Goal: Task Accomplishment & Management: Complete application form

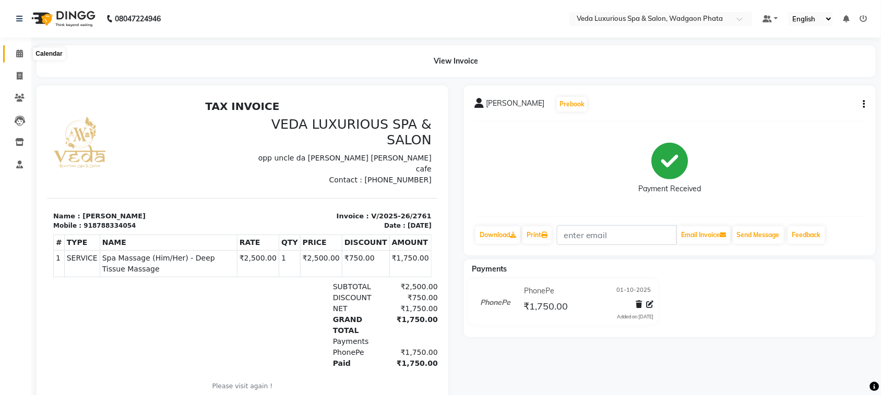
click at [24, 52] on span at bounding box center [19, 54] width 18 height 12
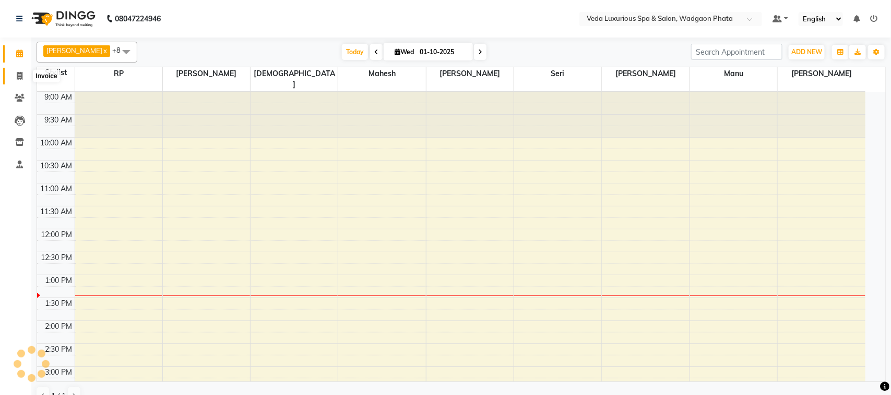
click at [16, 81] on span at bounding box center [19, 76] width 18 height 12
select select "service"
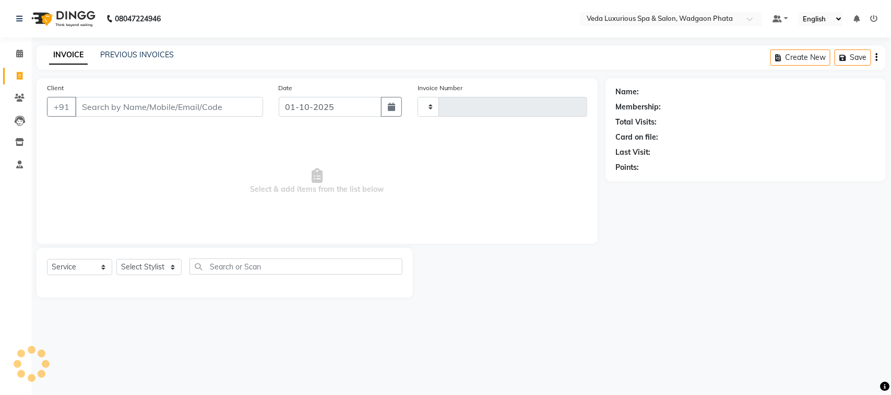
type input "2762"
select select "4666"
click at [119, 107] on input "Client" at bounding box center [169, 107] width 188 height 20
type input "9834109286"
click at [250, 103] on span "Add Client" at bounding box center [235, 107] width 41 height 10
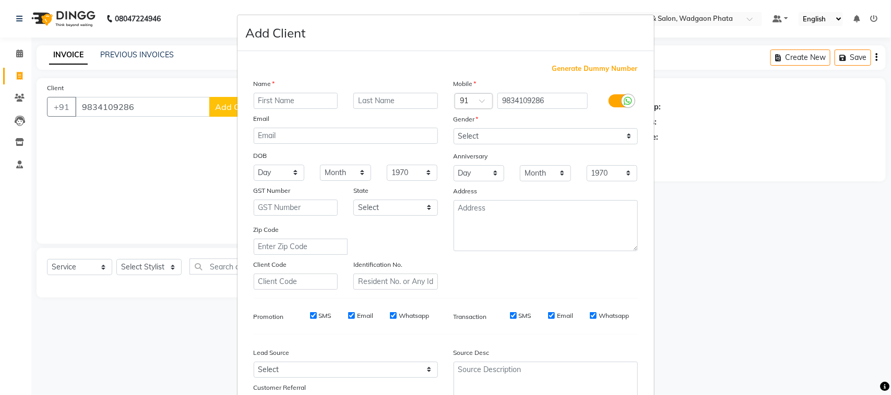
click at [280, 99] on input "text" at bounding box center [296, 101] width 85 height 16
type input "ganesh"
click at [523, 135] on select "Select [DEMOGRAPHIC_DATA] [DEMOGRAPHIC_DATA] Other Prefer Not To Say" at bounding box center [545, 136] width 184 height 16
select select "[DEMOGRAPHIC_DATA]"
click at [453, 128] on select "Select [DEMOGRAPHIC_DATA] [DEMOGRAPHIC_DATA] Other Prefer Not To Say" at bounding box center [545, 136] width 184 height 16
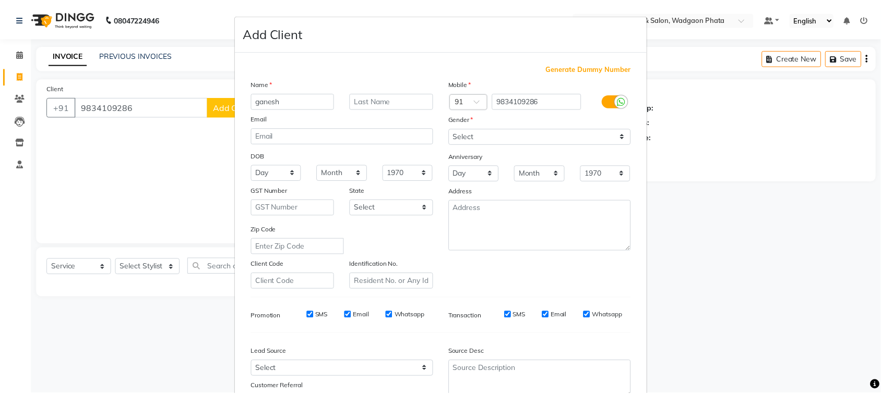
scroll to position [82, 0]
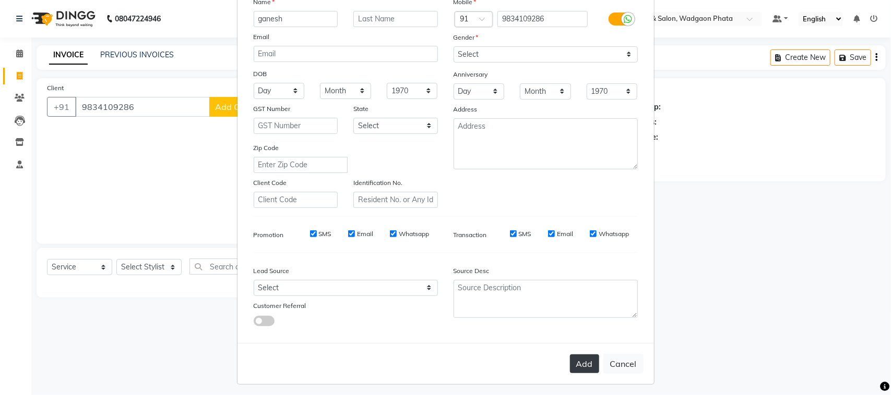
click at [572, 363] on button "Add" at bounding box center [584, 364] width 29 height 19
select select
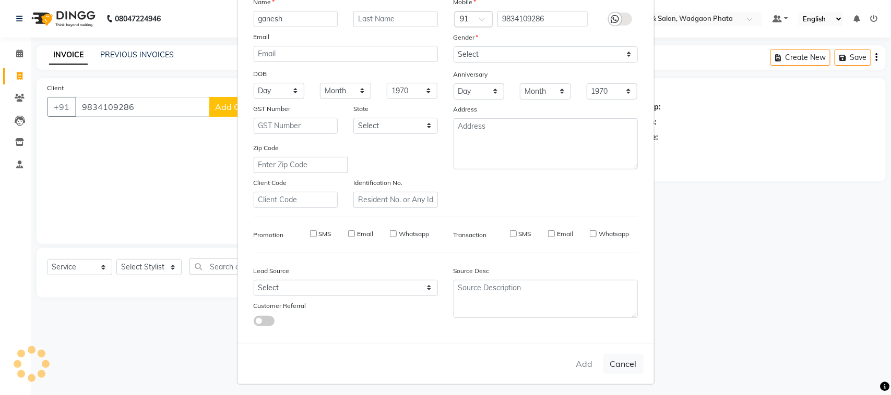
select select
checkbox input "false"
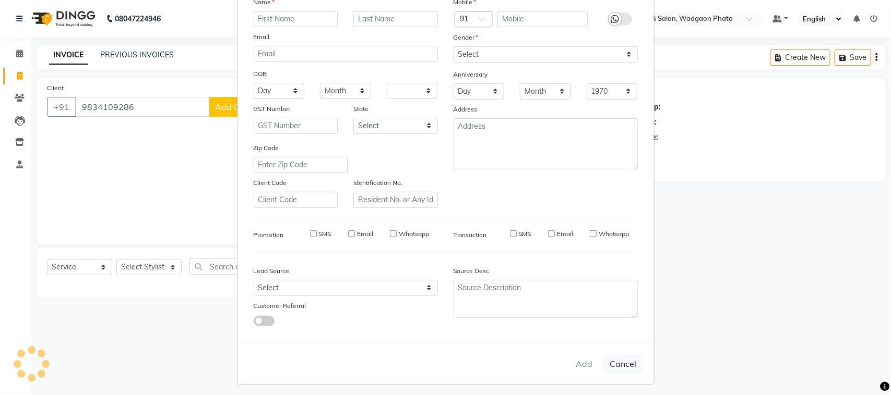
checkbox input "false"
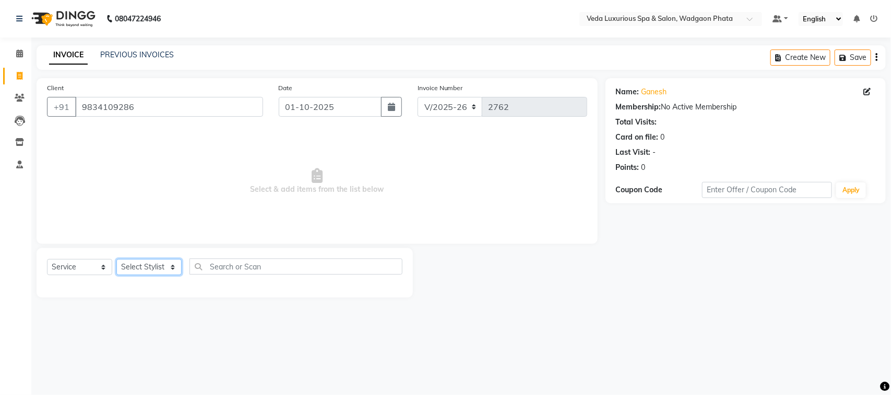
click at [163, 262] on select "Select Stylist [PERSON_NAME] GOLU [PERSON_NAME] [PERSON_NAME] [PERSON_NAME] [PE…" at bounding box center [148, 267] width 65 height 16
select select "67337"
click at [116, 259] on select "Select Stylist [PERSON_NAME] GOLU [PERSON_NAME] [PERSON_NAME] [PERSON_NAME] [PE…" at bounding box center [148, 267] width 65 height 16
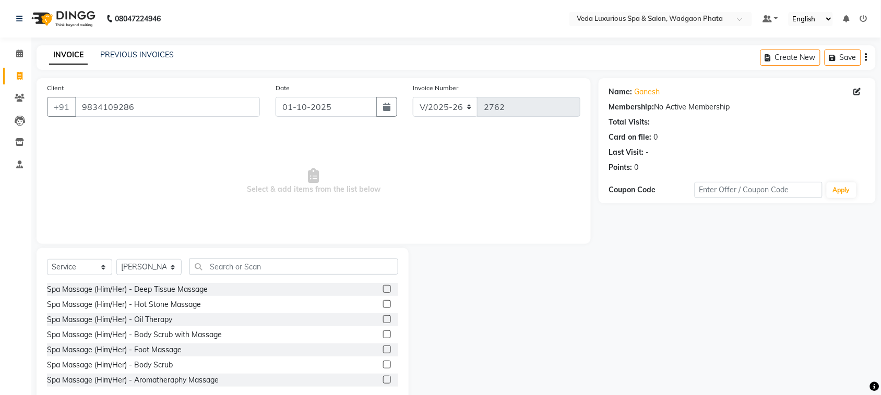
click at [383, 290] on label at bounding box center [387, 289] width 8 height 8
click at [383, 290] on input "checkbox" at bounding box center [386, 289] width 7 height 7
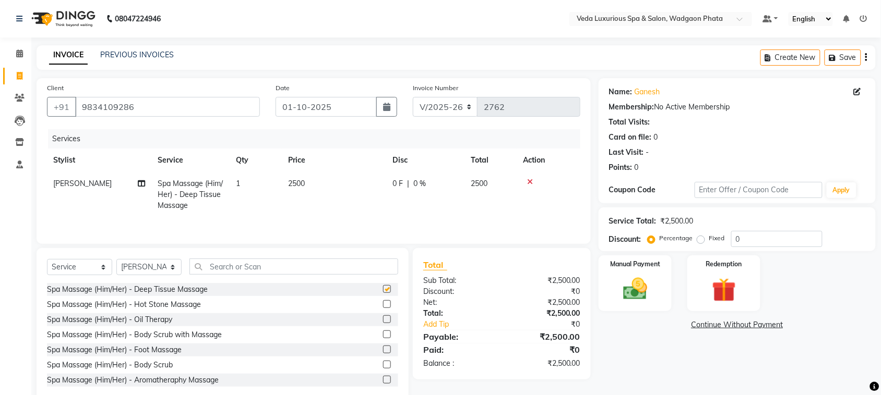
checkbox input "false"
click at [422, 188] on span "0 %" at bounding box center [419, 183] width 13 height 11
select select "67337"
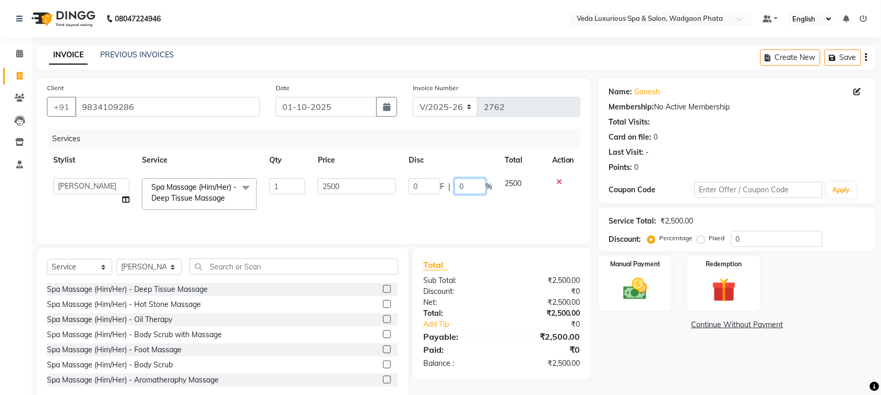
click at [471, 186] on input "0" at bounding box center [469, 186] width 31 height 16
type input "20"
click at [439, 226] on div "Services Stylist Service Qty Price Disc Total Action [PERSON_NAME] GOLU [PERSON…" at bounding box center [313, 181] width 533 height 104
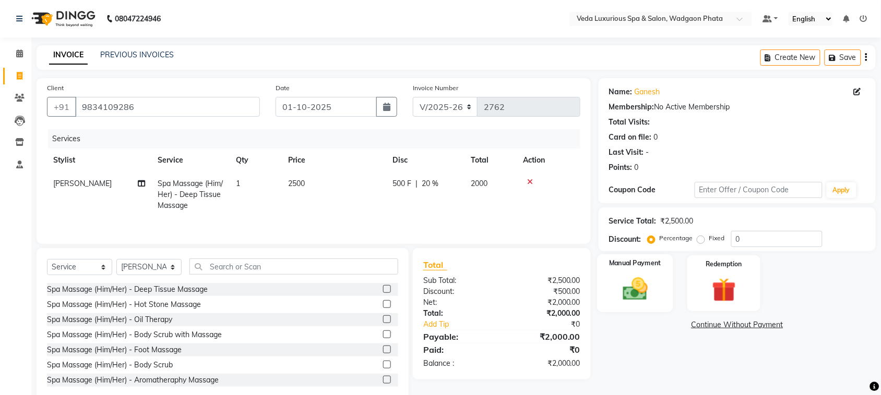
drag, startPoint x: 626, startPoint y: 275, endPoint x: 631, endPoint y: 280, distance: 7.0
click at [627, 275] on img at bounding box center [635, 289] width 41 height 29
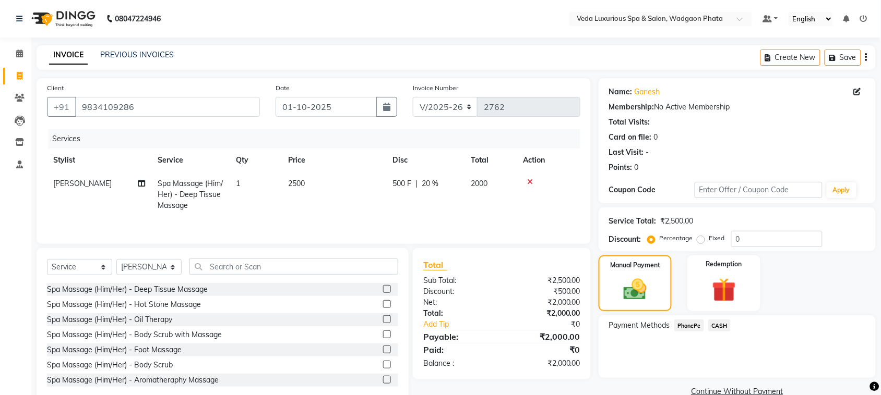
drag, startPoint x: 723, startPoint y: 322, endPoint x: 723, endPoint y: 329, distance: 6.8
click at [723, 326] on span "CASH" at bounding box center [719, 326] width 22 height 12
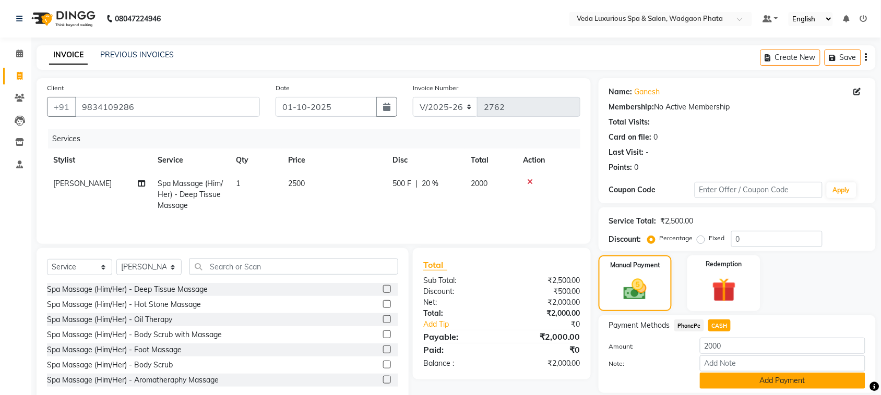
click at [764, 385] on button "Add Payment" at bounding box center [782, 381] width 165 height 16
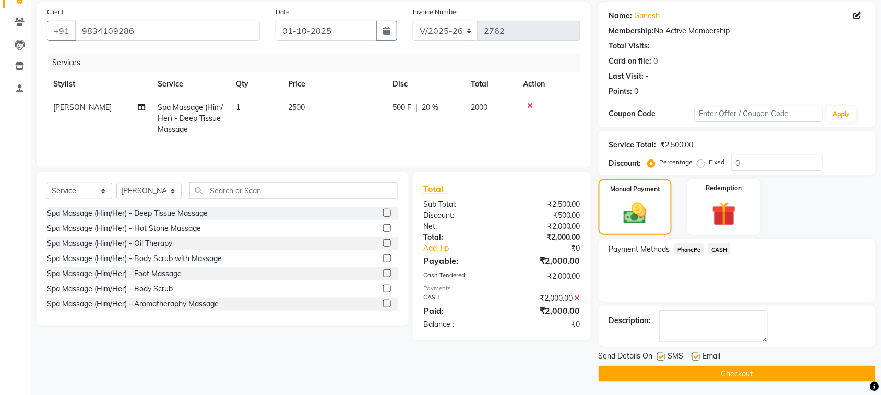
scroll to position [79, 0]
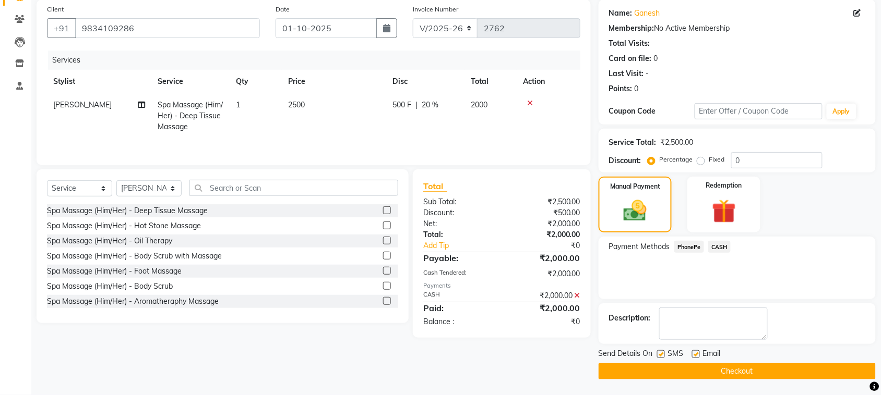
click at [744, 374] on button "Checkout" at bounding box center [736, 372] width 277 height 16
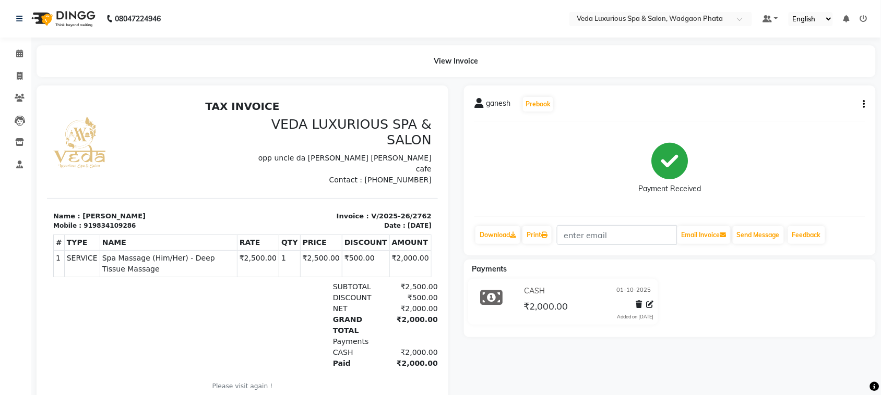
click at [131, 383] on footer "Please visit again ! Generated By : VEDA at [DATE]" at bounding box center [242, 392] width 378 height 23
drag, startPoint x: 369, startPoint y: 395, endPoint x: 165, endPoint y: 131, distance: 333.2
click at [254, 262] on td "₹2,500.00" at bounding box center [257, 263] width 42 height 27
click at [307, 320] on div "GRAND TOTAL ₹2,000.00" at bounding box center [305, 325] width 265 height 22
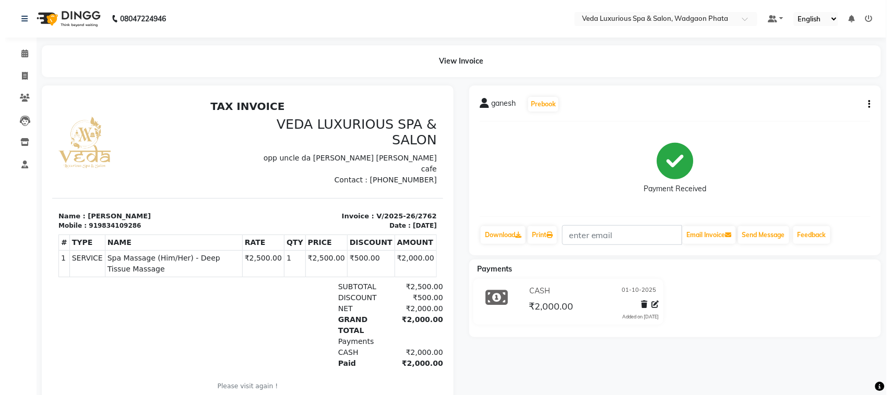
scroll to position [8, 0]
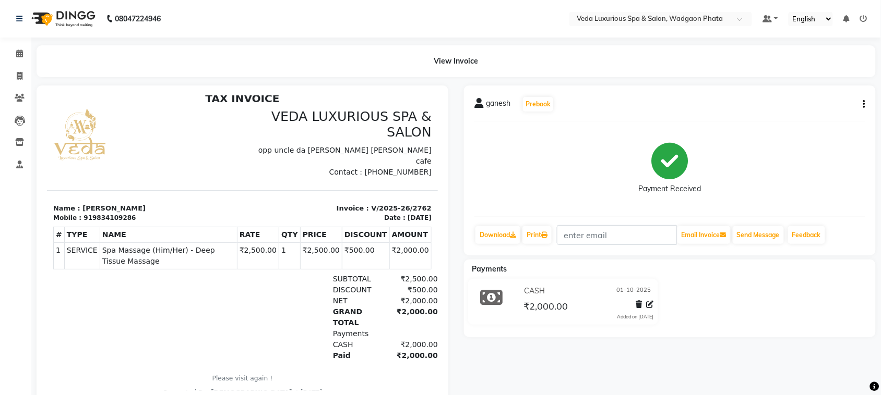
click at [221, 227] on th "NAME" at bounding box center [167, 235] width 137 height 16
click at [68, 34] on nav "08047224946 Select Location × Veda Luxurious Spa & Salon, Wadgaon Phata Default…" at bounding box center [440, 19] width 881 height 38
click at [90, 72] on div "View Invoice" at bounding box center [456, 61] width 839 height 32
click at [70, 52] on div "View Invoice" at bounding box center [456, 61] width 839 height 32
click at [62, 34] on nav "08047224946 Select Location × Veda Luxurious Spa & Salon, Wadgaon Phata Default…" at bounding box center [440, 19] width 881 height 38
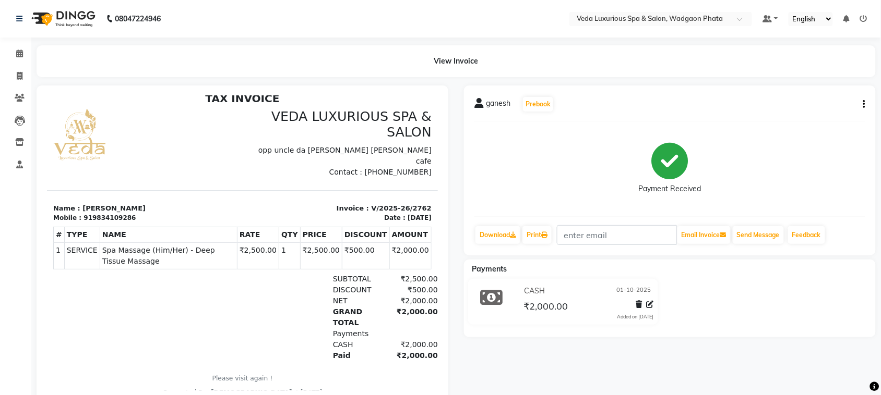
click at [43, 13] on img at bounding box center [62, 18] width 71 height 29
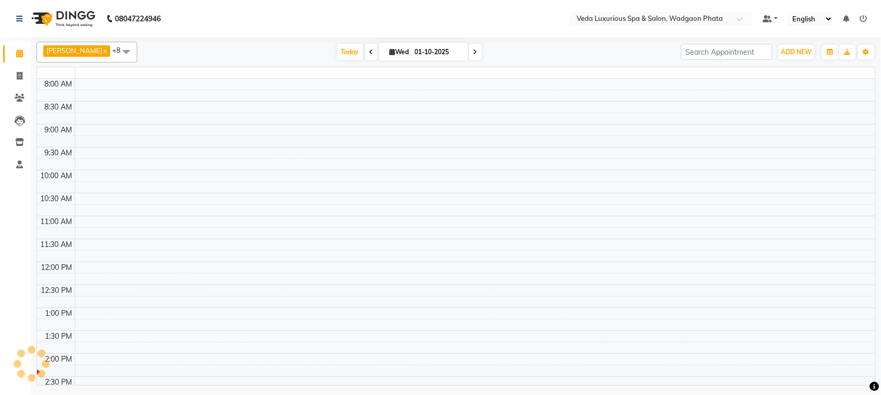
click at [43, 13] on img at bounding box center [62, 18] width 71 height 29
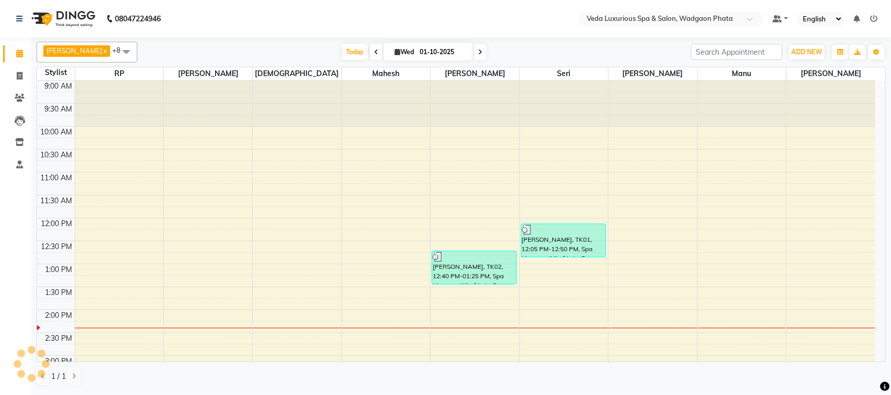
scroll to position [233, 0]
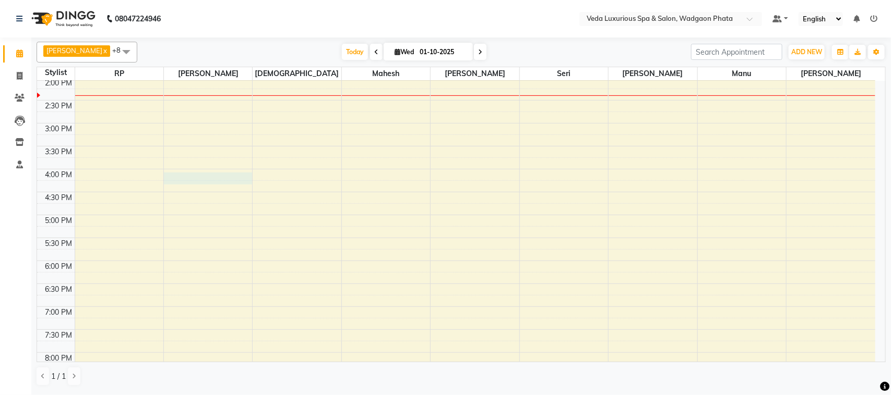
click at [223, 177] on div "9:00 AM 9:30 AM 10:00 AM 10:30 AM 11:00 AM 11:30 AM 12:00 PM 12:30 PM 1:00 PM 1…" at bounding box center [456, 169] width 838 height 642
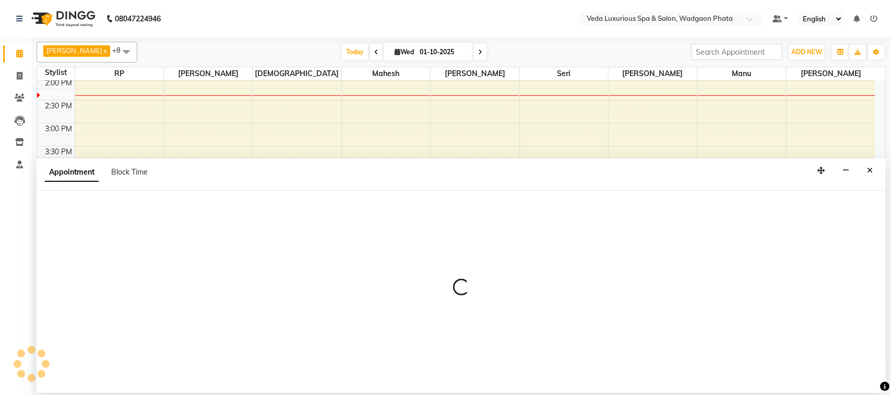
select select "50865"
select select "tentative"
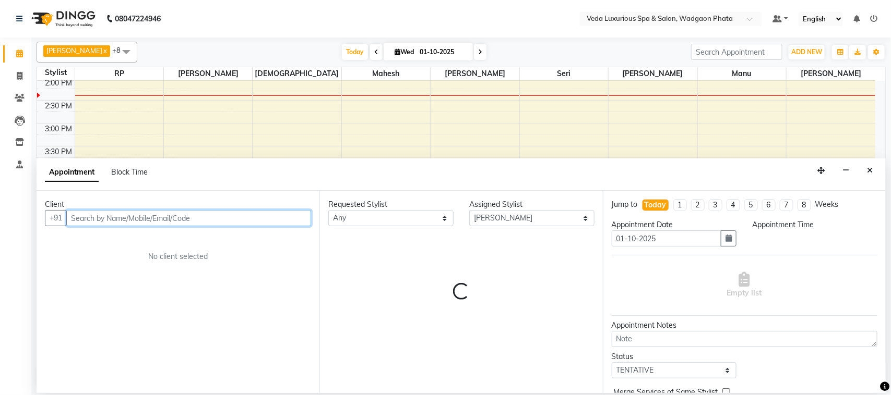
select select "960"
